Goal: Task Accomplishment & Management: Complete application form

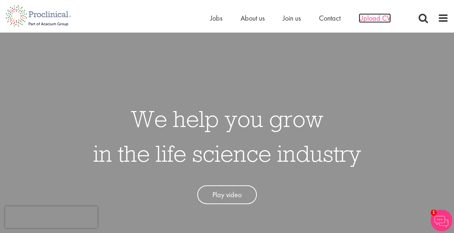
click at [382, 14] on span "Upload CV" at bounding box center [375, 17] width 32 height 9
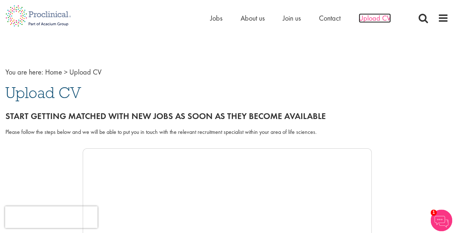
click at [371, 17] on span "Upload CV" at bounding box center [375, 17] width 32 height 9
click at [374, 17] on span "Upload CV" at bounding box center [375, 17] width 32 height 9
